Goal: Communication & Community: Answer question/provide support

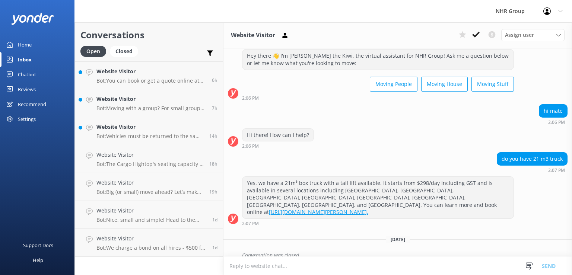
scroll to position [19, 0]
click at [157, 246] on p "Bot: We charge a bond on all hires - $500 for vehicles and $200 for trailers. T…" at bounding box center [152, 248] width 110 height 7
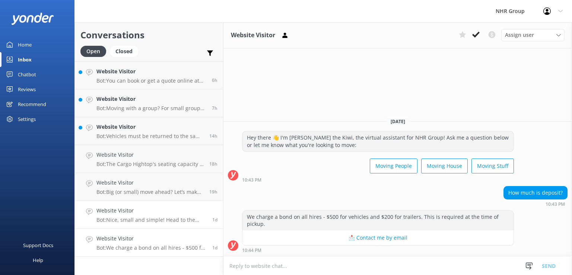
click at [157, 214] on h4 "Website Visitor" at bounding box center [152, 211] width 110 height 8
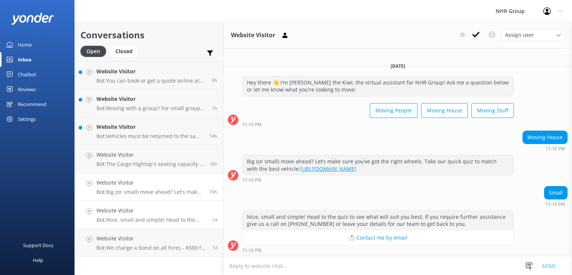
click at [162, 186] on h4 "Website Visitor" at bounding box center [150, 183] width 107 height 8
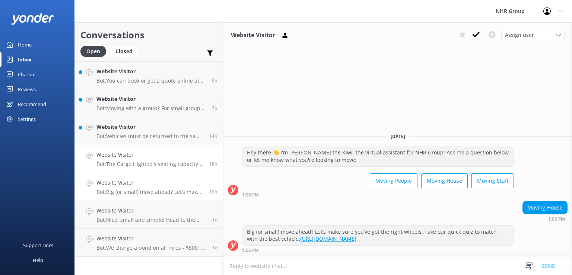
click at [160, 161] on div "Website Visitor Bot: The Cargo Hightop's seating capacity is not specified in t…" at bounding box center [150, 159] width 107 height 16
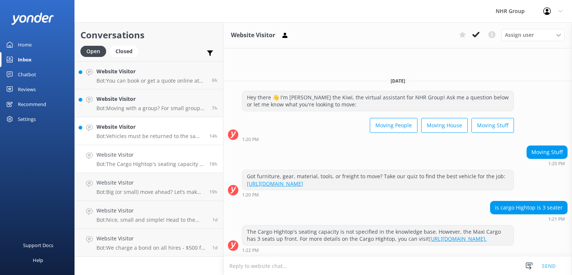
click at [156, 133] on div "Website Visitor Bot: Vehicles must be returned to the same location they were p…" at bounding box center [150, 131] width 107 height 16
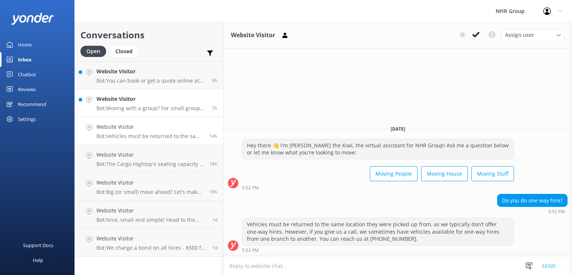
click at [165, 109] on p "Bot: Moving with a group? For small groups of 1–5 people, you can enquire about…" at bounding box center [152, 108] width 110 height 7
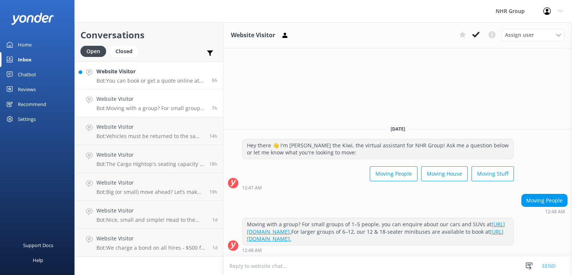
click at [140, 70] on h4 "Website Visitor" at bounding box center [152, 71] width 110 height 8
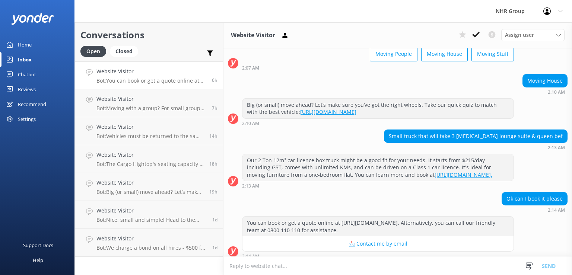
scroll to position [60, 0]
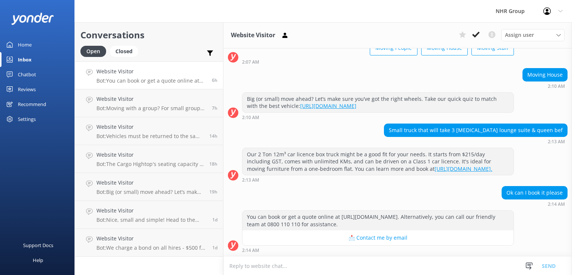
click at [163, 74] on h4 "Website Visitor" at bounding box center [152, 71] width 110 height 8
